Goal: Task Accomplishment & Management: Complete application form

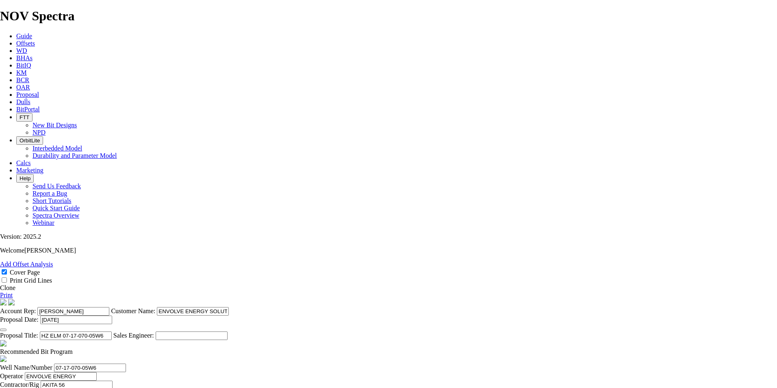
select select "field"
select select "location"
select select "province"
click at [39, 91] on link "Proposal" at bounding box center [27, 94] width 23 height 7
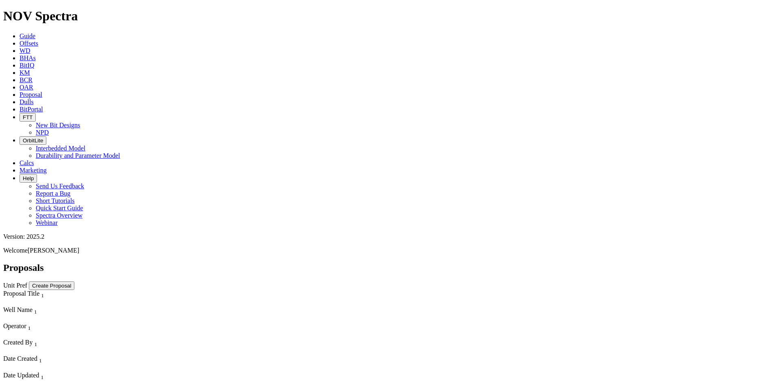
click at [597, 262] on div "Proposals Unit Pref Create Proposal" at bounding box center [388, 276] width 770 height 28
select select "field"
select select "location"
select select "province"
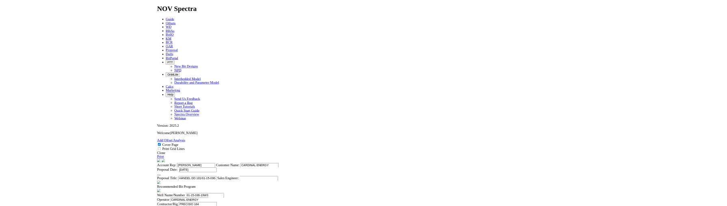
scroll to position [162, 0]
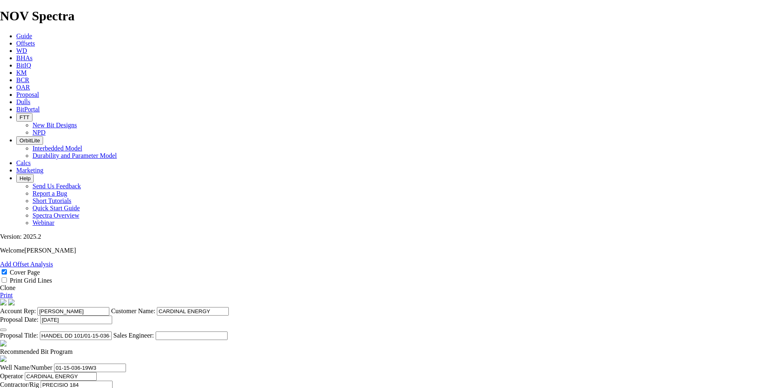
click at [15, 284] on link "Clone" at bounding box center [7, 287] width 15 height 7
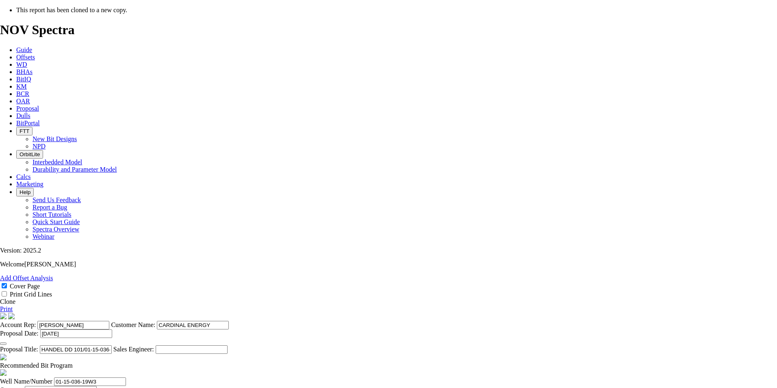
select select "field"
select select "location"
select select "province"
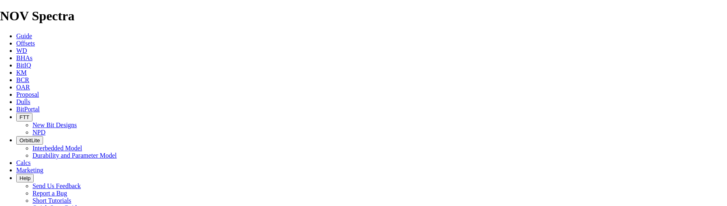
scroll to position [162, 0]
type input "[DATE]"
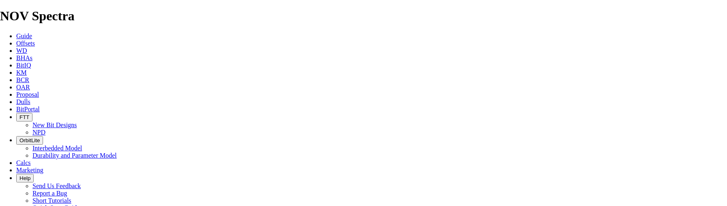
drag, startPoint x: 417, startPoint y: 187, endPoint x: 307, endPoint y: 186, distance: 109.3
type input "REFORD DD 03-25-038-20W3"
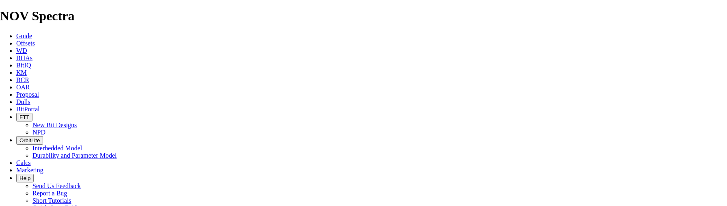
drag, startPoint x: 397, startPoint y: 104, endPoint x: 357, endPoint y: 106, distance: 40.7
drag, startPoint x: 207, startPoint y: 96, endPoint x: 145, endPoint y: 96, distance: 61.3
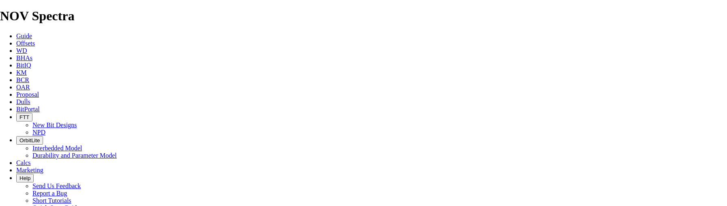
paste input "3-25-038-20"
type input "03-25-038-20W3"
type input "[PERSON_NAME]"
type input "03-25-038-20W3"
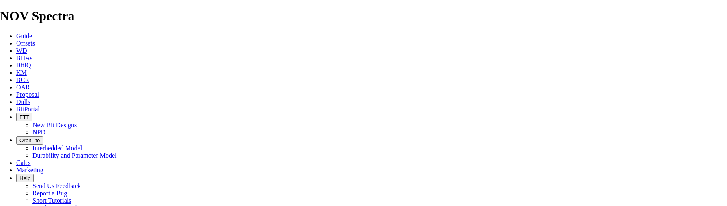
scroll to position [366, 0]
type input "[DATE]"
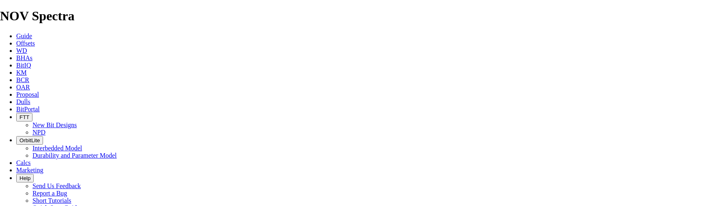
checkbox input "false"
drag, startPoint x: 411, startPoint y: 180, endPoint x: 141, endPoint y: 163, distance: 271.0
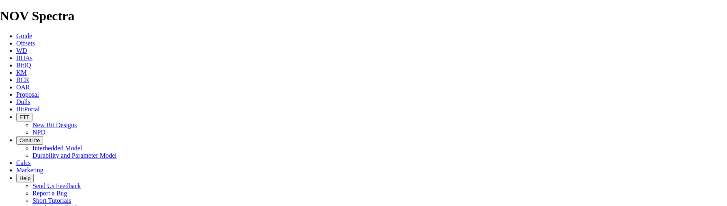
drag, startPoint x: 236, startPoint y: 115, endPoint x: 156, endPoint y: 112, distance: 80.5
type input "311.2"
type input "1"
type input "NO BID"
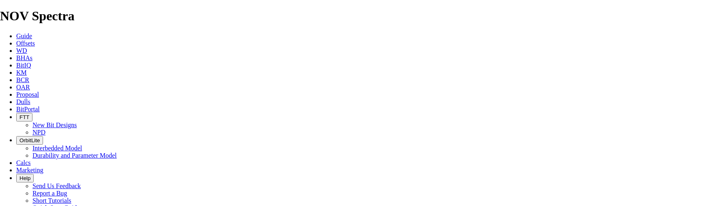
drag, startPoint x: 236, startPoint y: 132, endPoint x: 169, endPoint y: 130, distance: 67.5
type input "200"
type input "TK53-C1"
drag, startPoint x: 323, startPoint y: 135, endPoint x: 272, endPoint y: 132, distance: 50.9
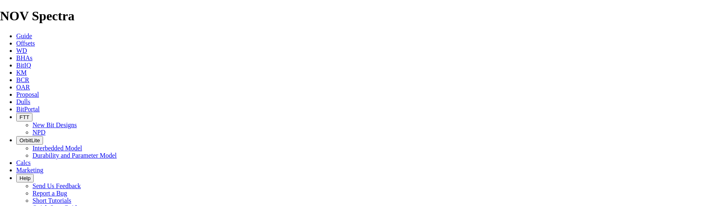
type input "822"
type input "702"
type input "9.36"
type input "85"
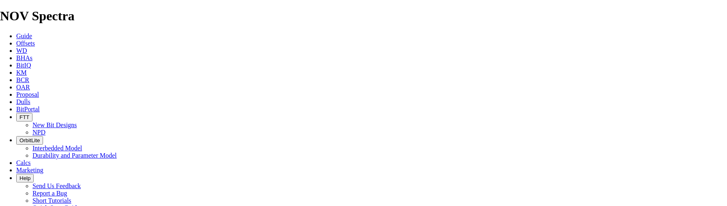
drag, startPoint x: 389, startPoint y: 135, endPoint x: 442, endPoint y: 134, distance: 53.2
drag, startPoint x: 388, startPoint y: 134, endPoint x: 438, endPoint y: 134, distance: 49.6
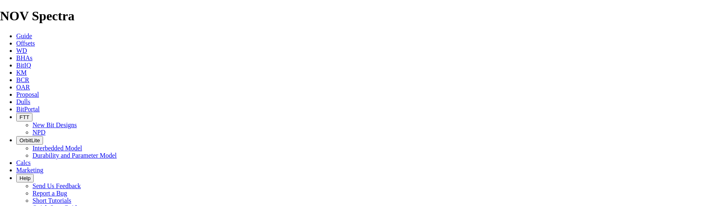
drag, startPoint x: 390, startPoint y: 134, endPoint x: 367, endPoint y: 138, distance: 23.8
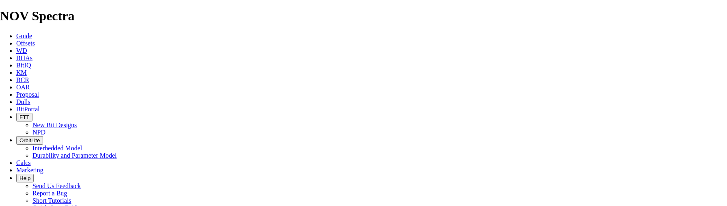
drag, startPoint x: 386, startPoint y: 134, endPoint x: 490, endPoint y: 131, distance: 104.0
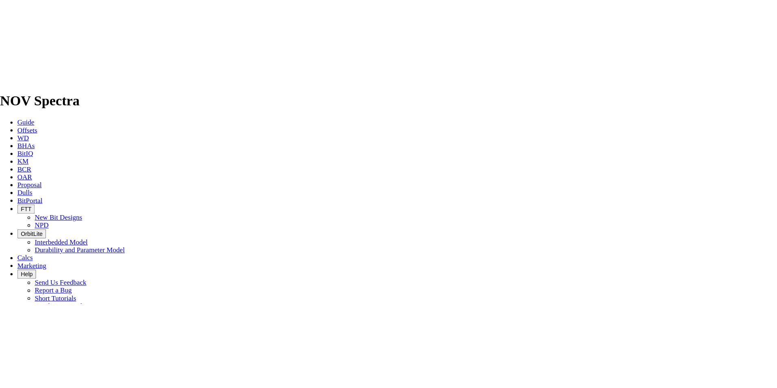
scroll to position [0, 0]
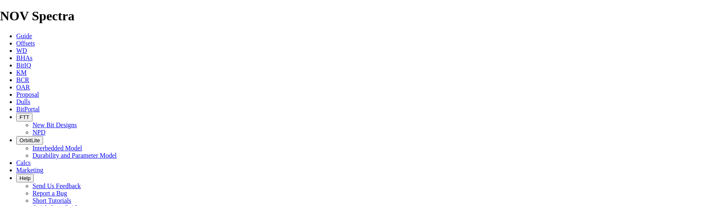
type input "8.259"
type input "85"
type input "4500"
type input "28750"
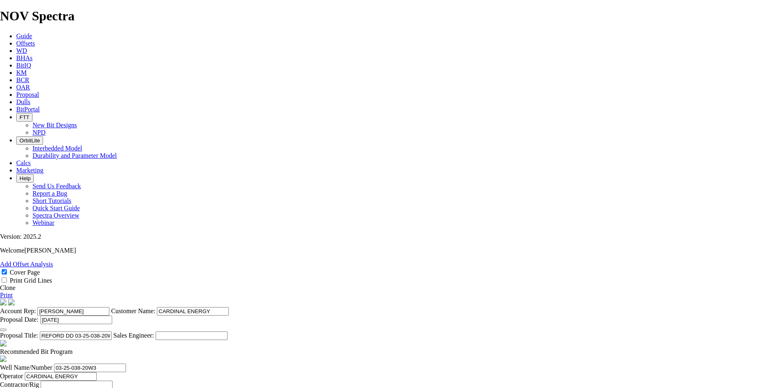
scroll to position [341, 0]
click at [13, 291] on link "Print" at bounding box center [6, 294] width 13 height 7
